Goal: Information Seeking & Learning: Understand process/instructions

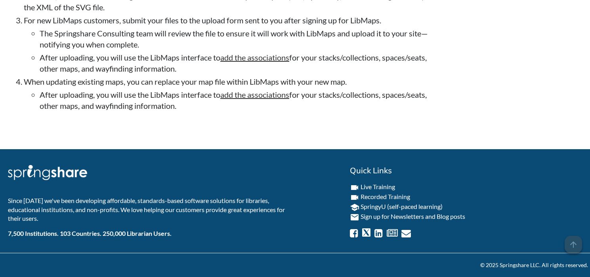
scroll to position [2526, 0]
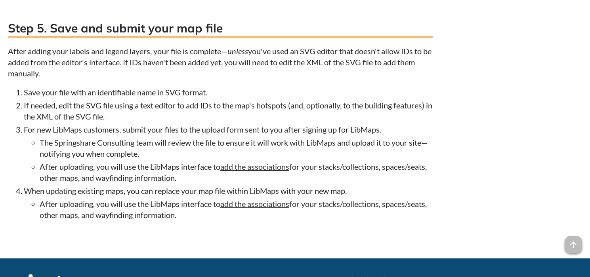
click at [394, 122] on li "If needed, edit the SVG file using a text editor to add IDs to the map's hotspo…" at bounding box center [228, 111] width 409 height 22
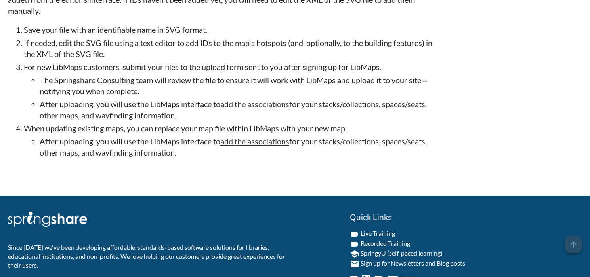
scroll to position [2601, 0]
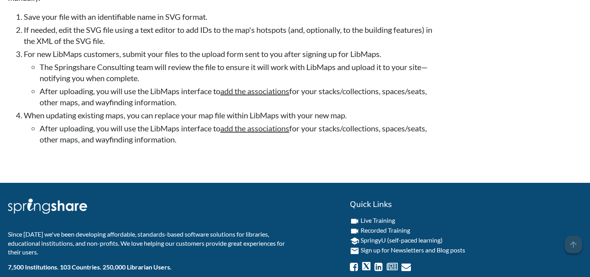
click at [166, 145] on li "When updating existing maps, you can replace your map file within LibMaps with …" at bounding box center [228, 127] width 409 height 35
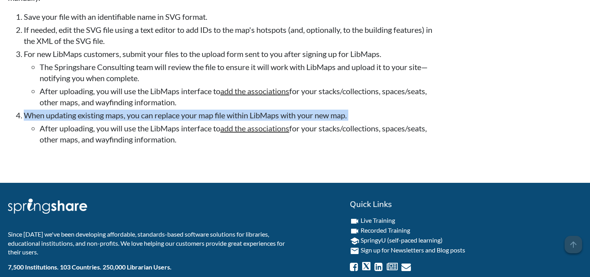
click at [166, 145] on li "When updating existing maps, you can replace your map file within LibMaps with …" at bounding box center [228, 127] width 409 height 35
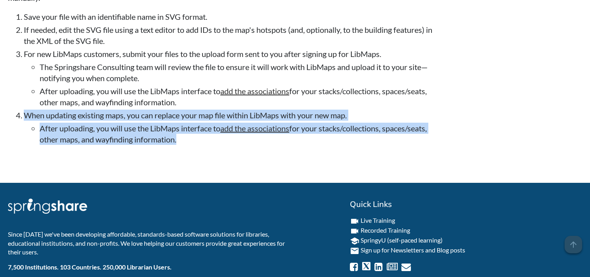
click at [173, 145] on li "After uploading, you will use the LibMaps interface to add the associations for…" at bounding box center [236, 134] width 393 height 22
copy div "When updating existing maps, you can replace your map file within LibMaps with …"
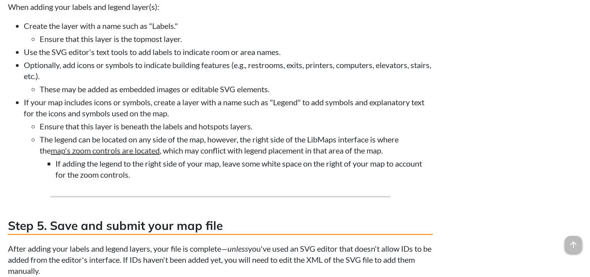
scroll to position [2327, 0]
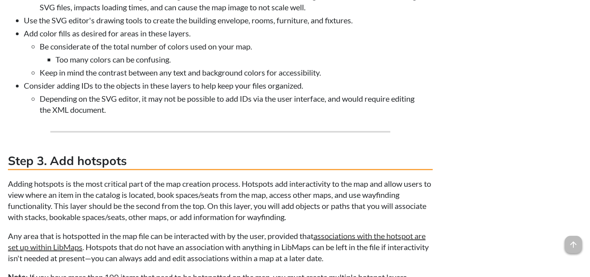
scroll to position [1564, 0]
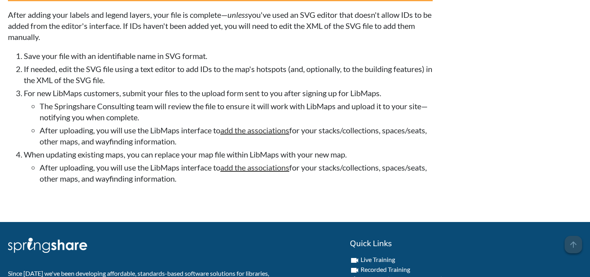
scroll to position [2512, 0]
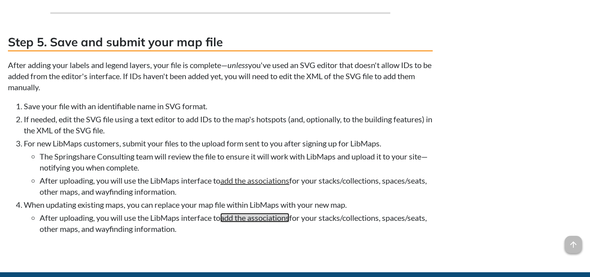
click at [271, 223] on link "add the associations" at bounding box center [254, 218] width 69 height 10
